Goal: Task Accomplishment & Management: Manage account settings

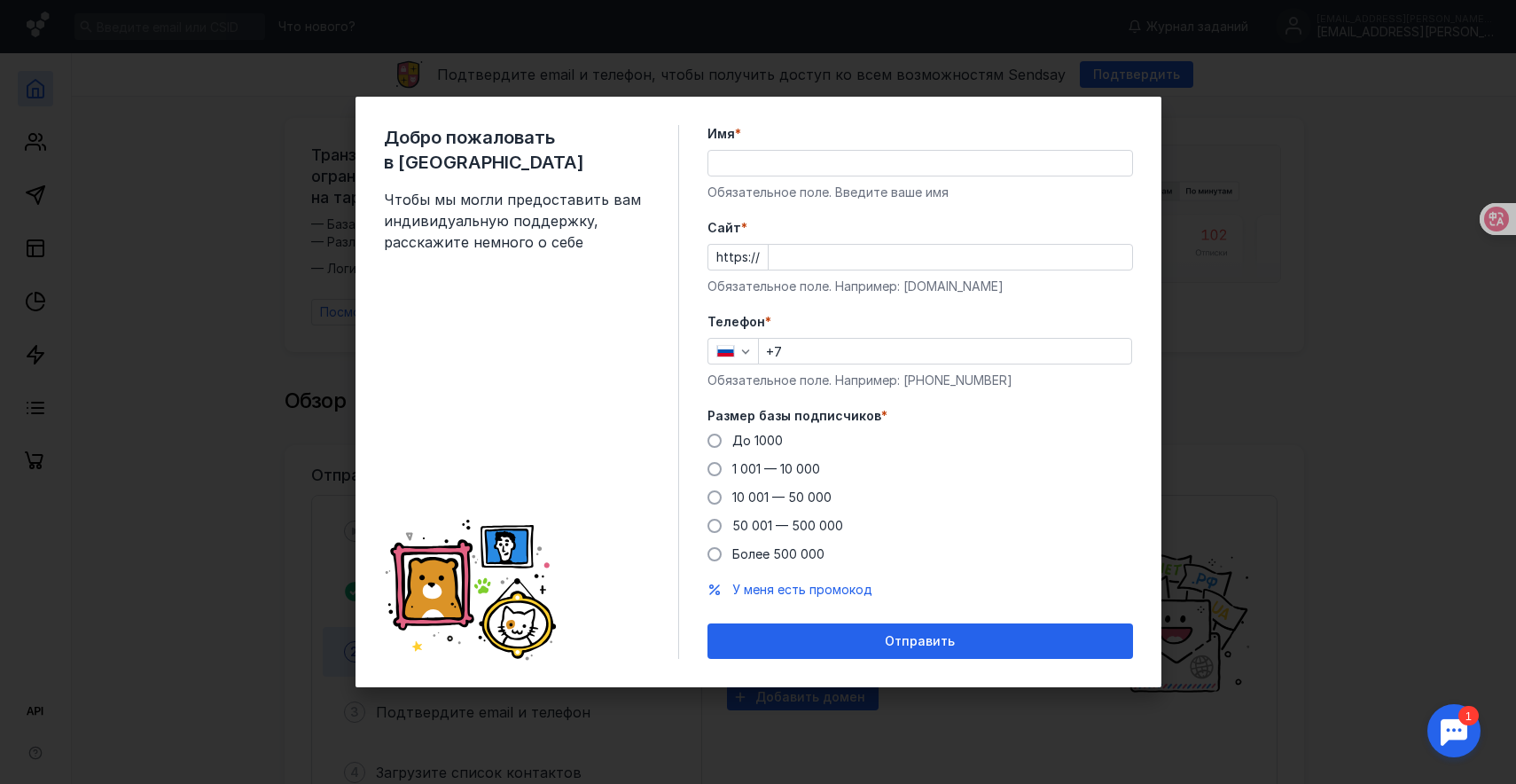
click at [837, 166] on input "Имя *" at bounding box center [920, 163] width 424 height 25
type input "F"
type input "[PERSON_NAME]"
click at [823, 253] on input "Cайт *" at bounding box center [950, 256] width 363 height 25
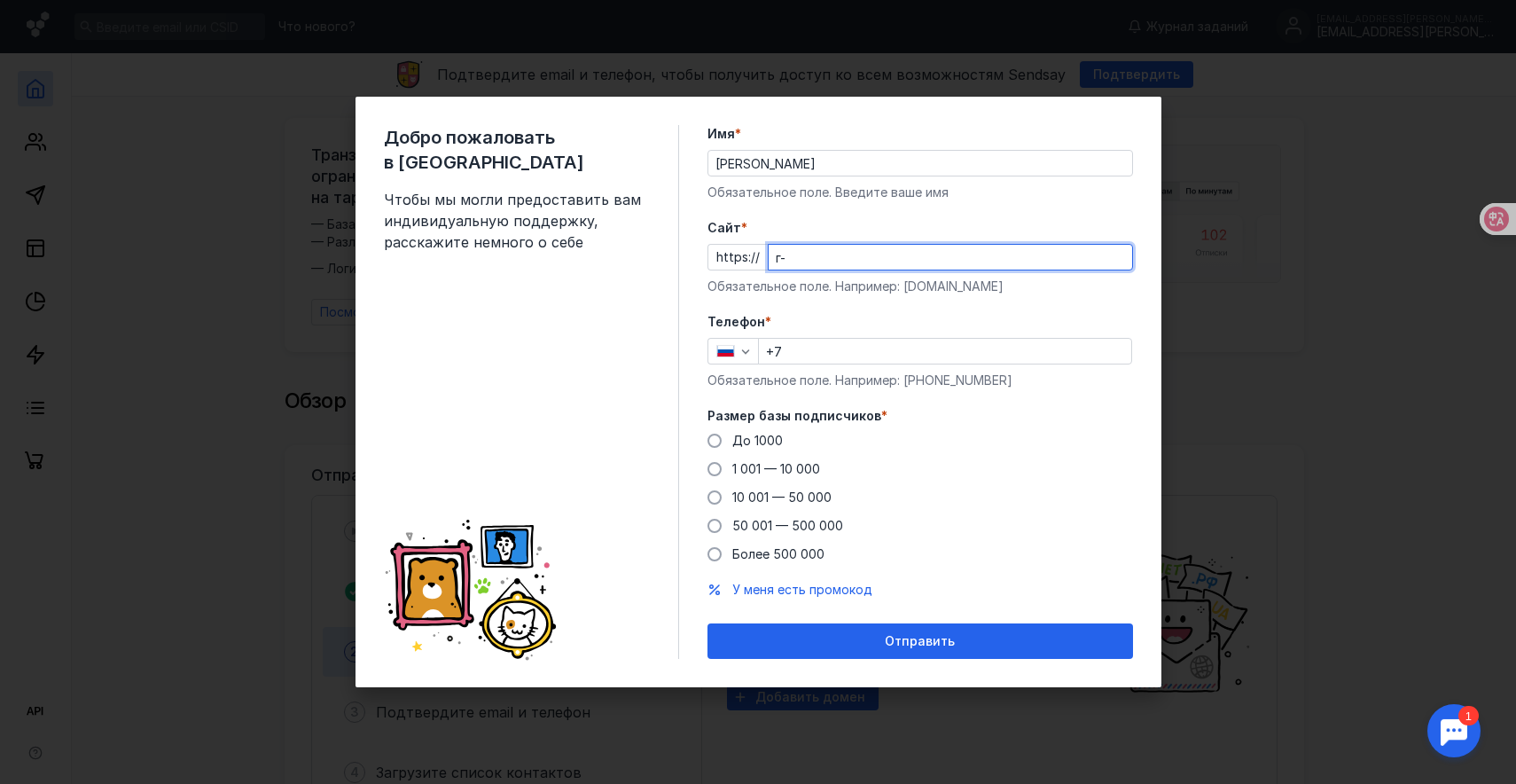
type input "г"
type input "[DOMAIN_NAME]"
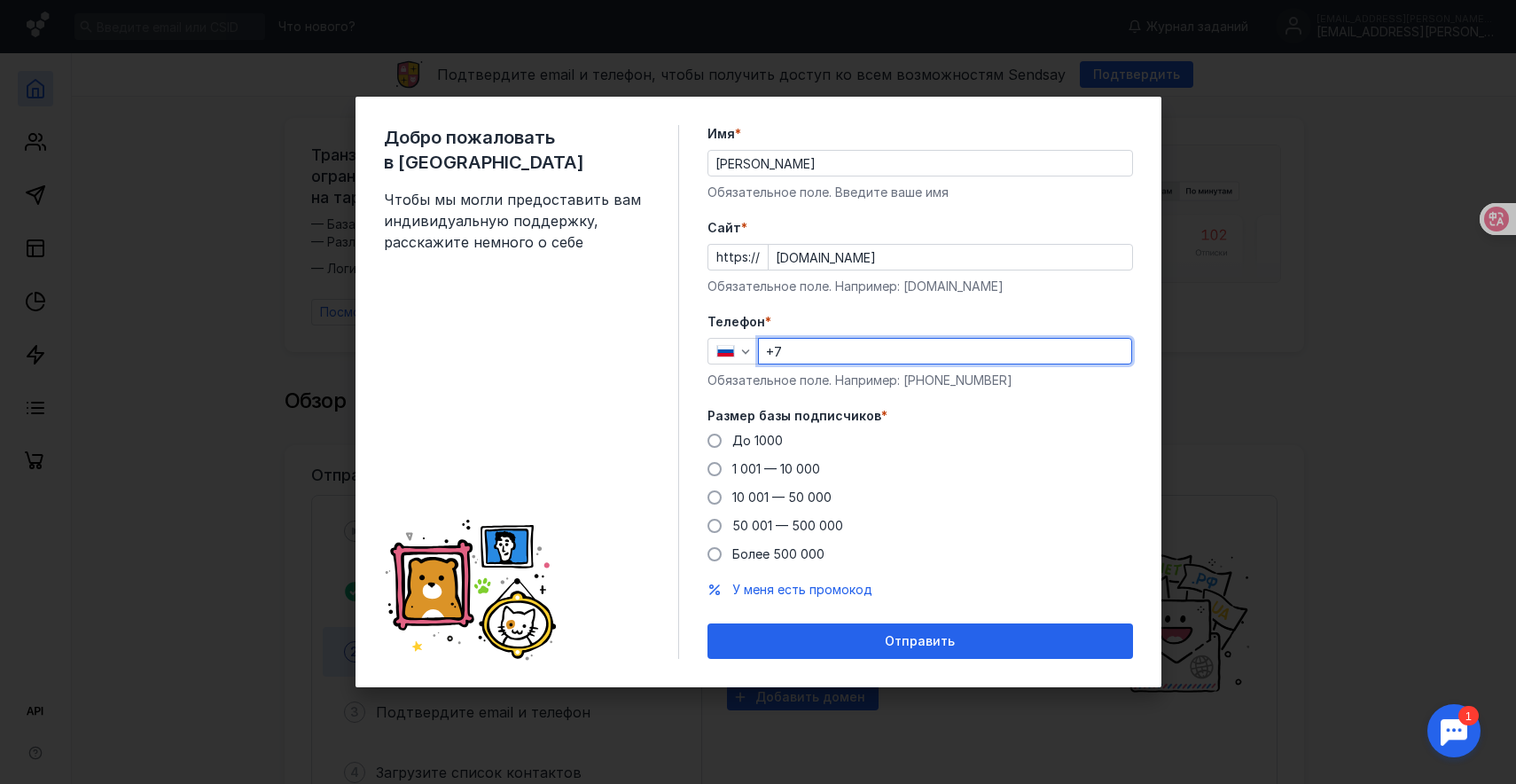
click at [807, 353] on input "+7" at bounding box center [944, 350] width 372 height 25
type input "[PHONE_NUMBER]"
click at [762, 437] on span "До 1000" at bounding box center [758, 440] width 51 height 15
click at [0, 0] on input "До 1000" at bounding box center [0, 0] width 0 height 0
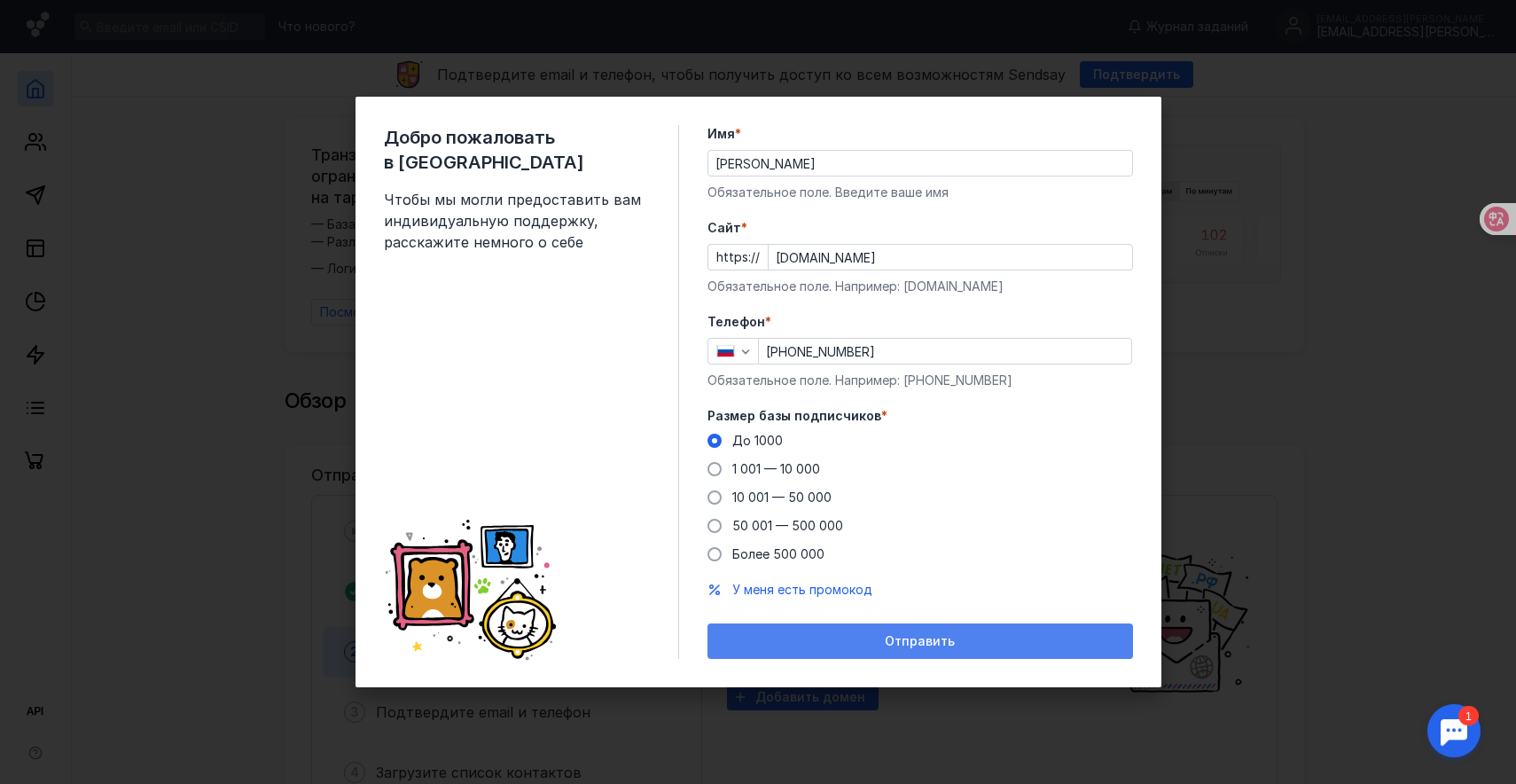
click at [867, 643] on div "Отправить" at bounding box center [920, 641] width 408 height 15
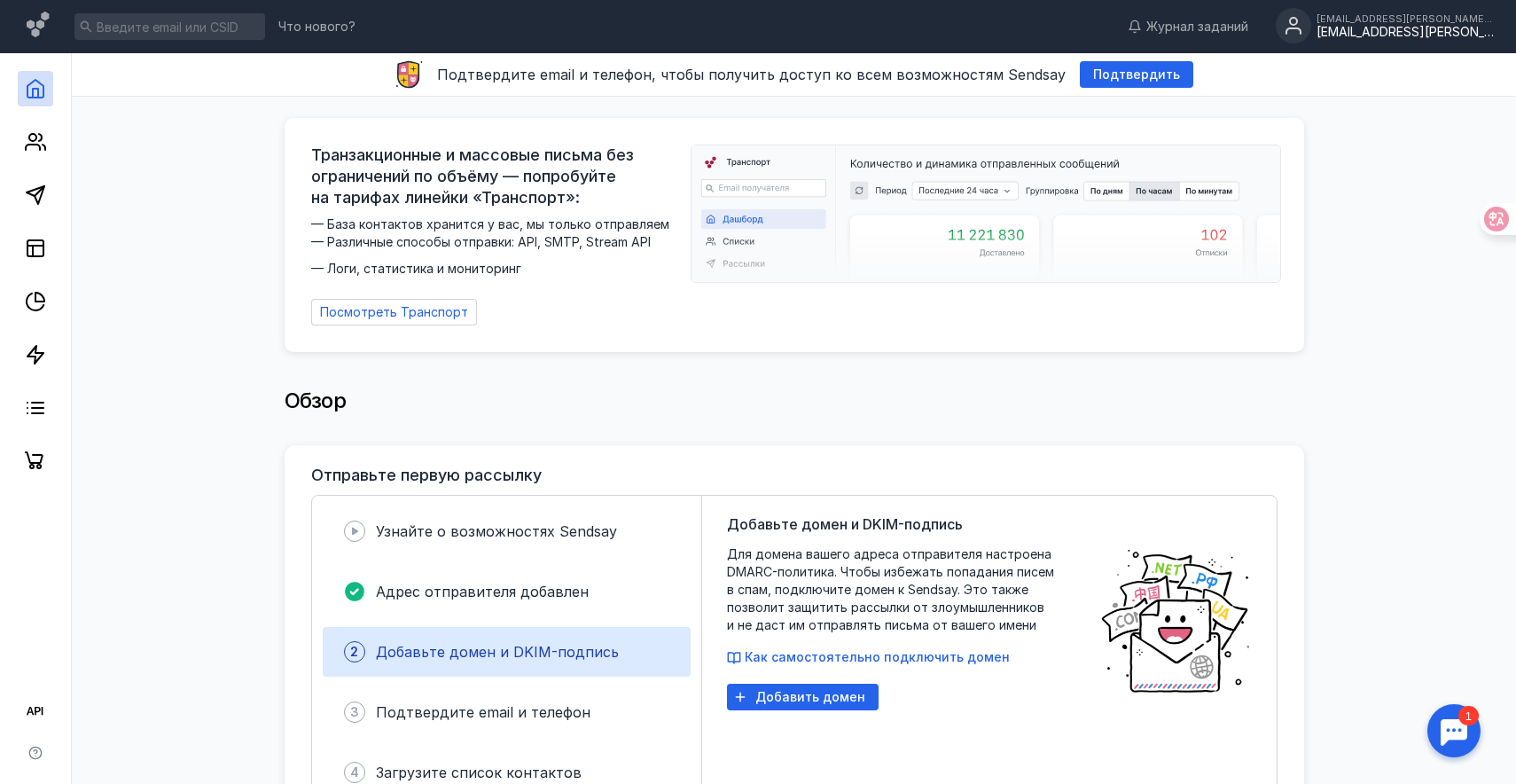
click at [1414, 34] on div "[EMAIL_ADDRESS][PERSON_NAME][DOMAIN_NAME]" at bounding box center [1405, 31] width 178 height 15
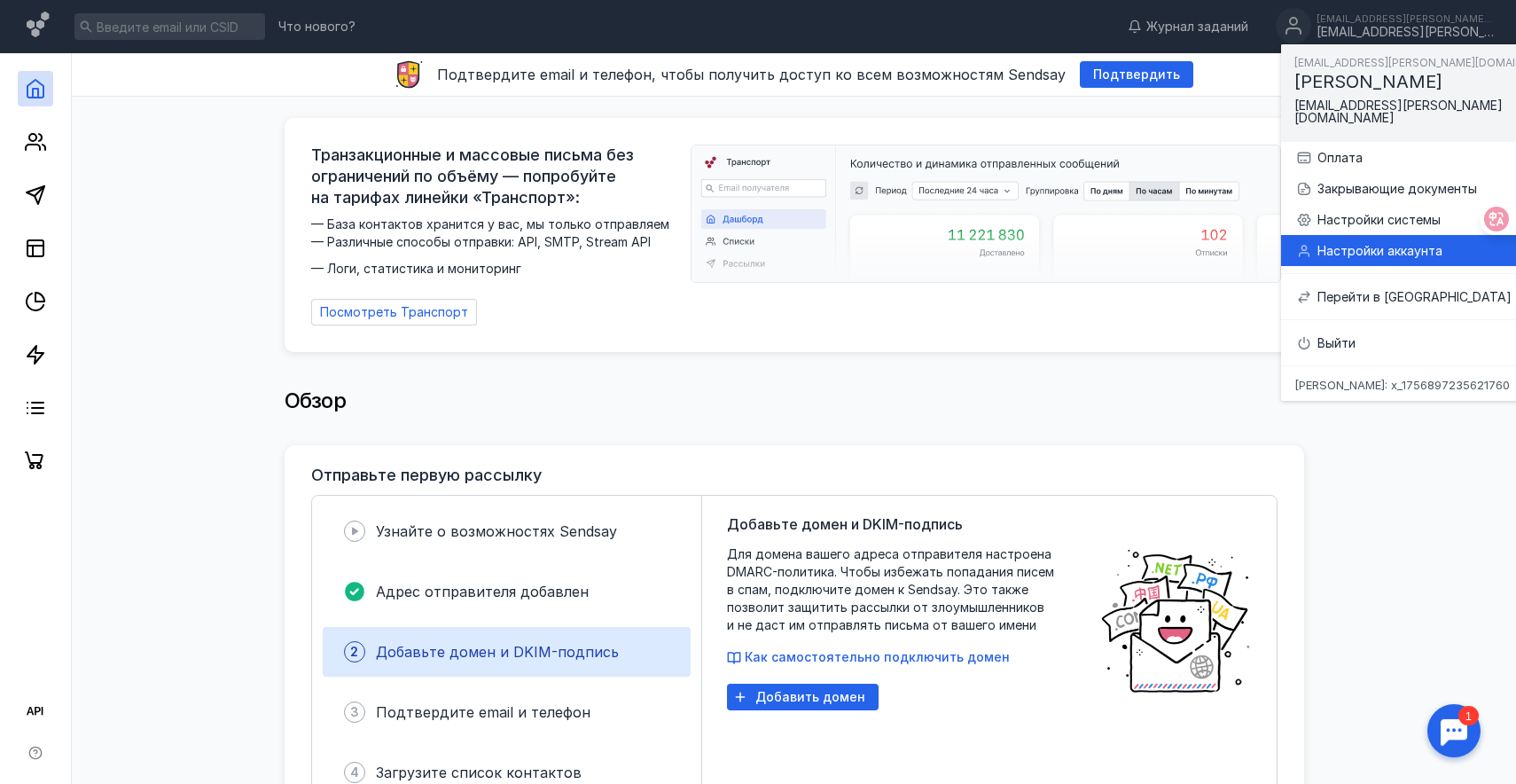
click at [1360, 244] on div "Настройки аккаунта" at bounding box center [1447, 251] width 260 height 18
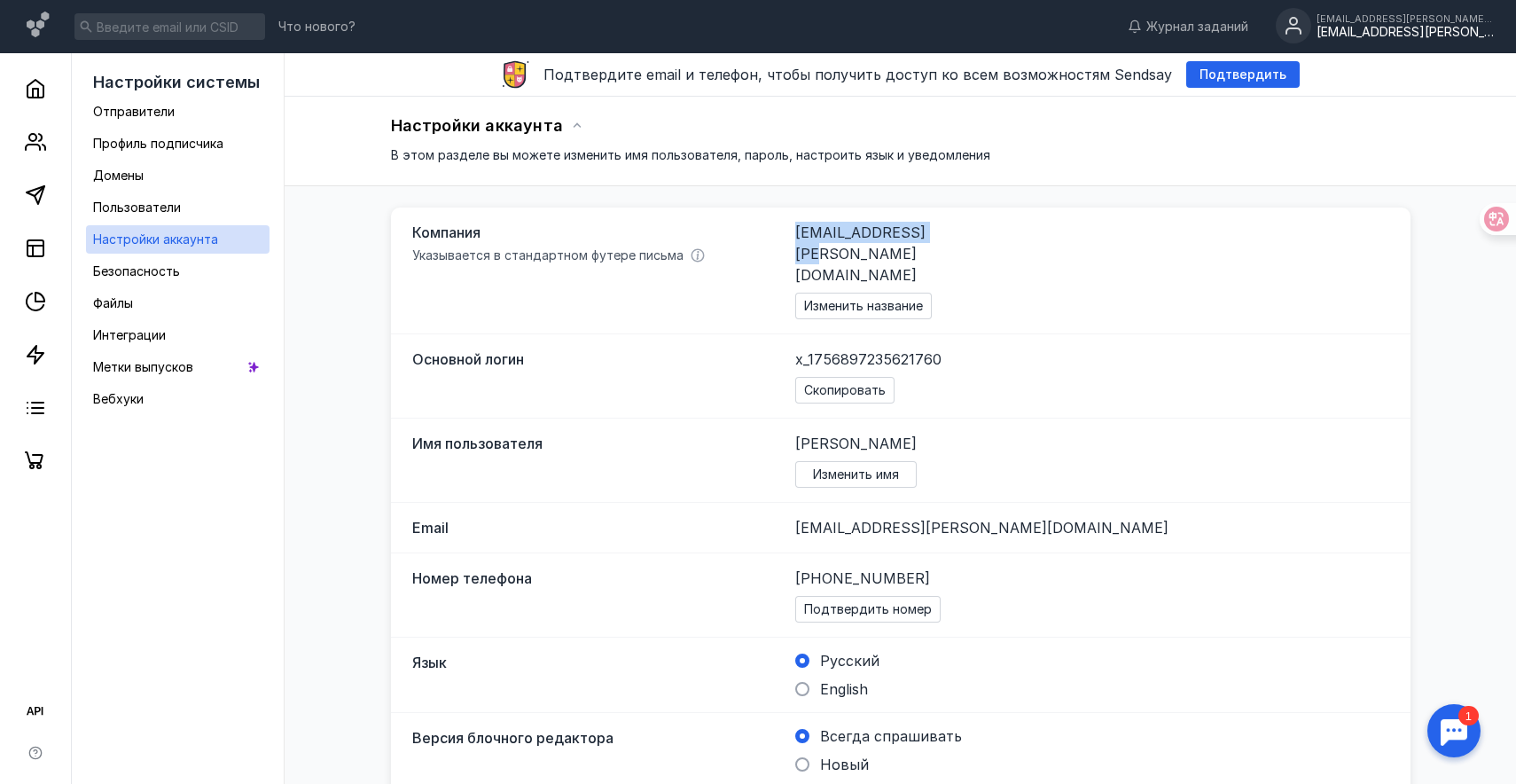
drag, startPoint x: 931, startPoint y: 229, endPoint x: 787, endPoint y: 231, distance: 144.0
click at [787, 231] on div "Компания Указывается в стандартном футере письма [EMAIL_ADDRESS][PERSON_NAME][D…" at bounding box center [900, 270] width 1019 height 127
copy span "[EMAIL_ADDRESS][PERSON_NAME][DOMAIN_NAME]"
click at [868, 298] on span "Изменить название" at bounding box center [863, 305] width 119 height 15
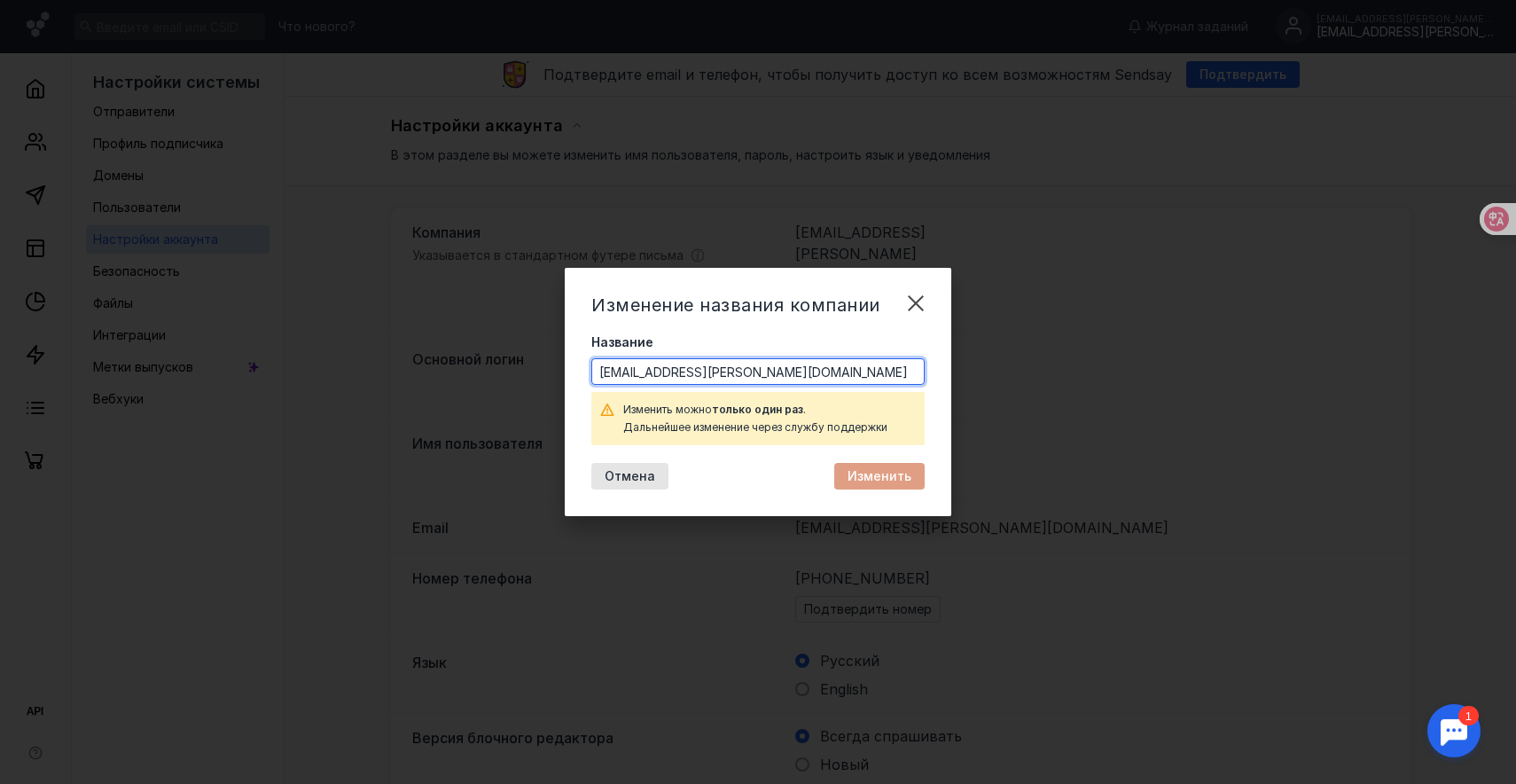
drag, startPoint x: 732, startPoint y: 372, endPoint x: 551, endPoint y: 372, distance: 181.0
click at [551, 372] on div "Изменение названия компании Название [EMAIL_ADDRESS][PERSON_NAME][DOMAIN_NAME] …" at bounding box center [758, 392] width 1516 height 784
type input "Ь"
type input "METEOR"
click at [863, 481] on span "Изменить" at bounding box center [879, 476] width 64 height 15
